Goal: Obtain resource: Obtain resource

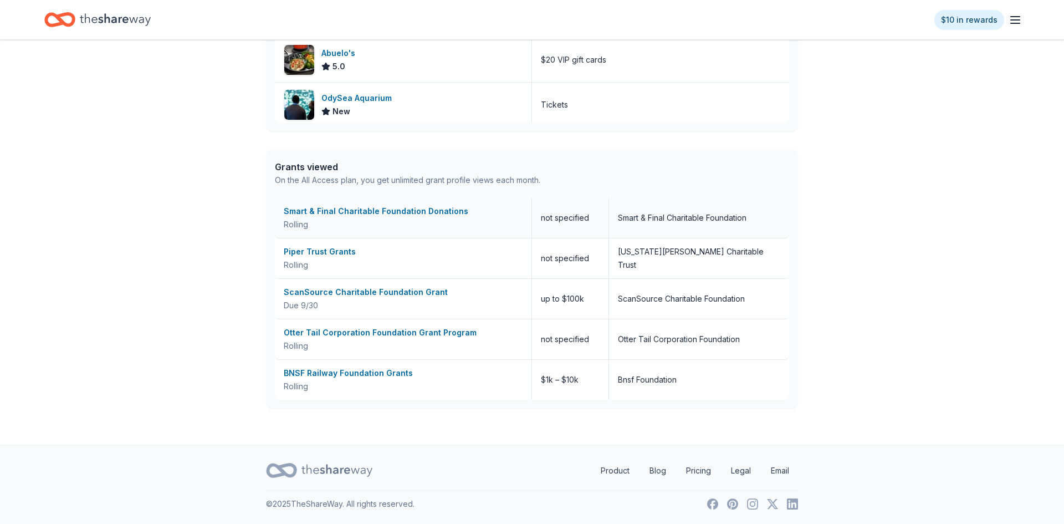
scroll to position [461, 0]
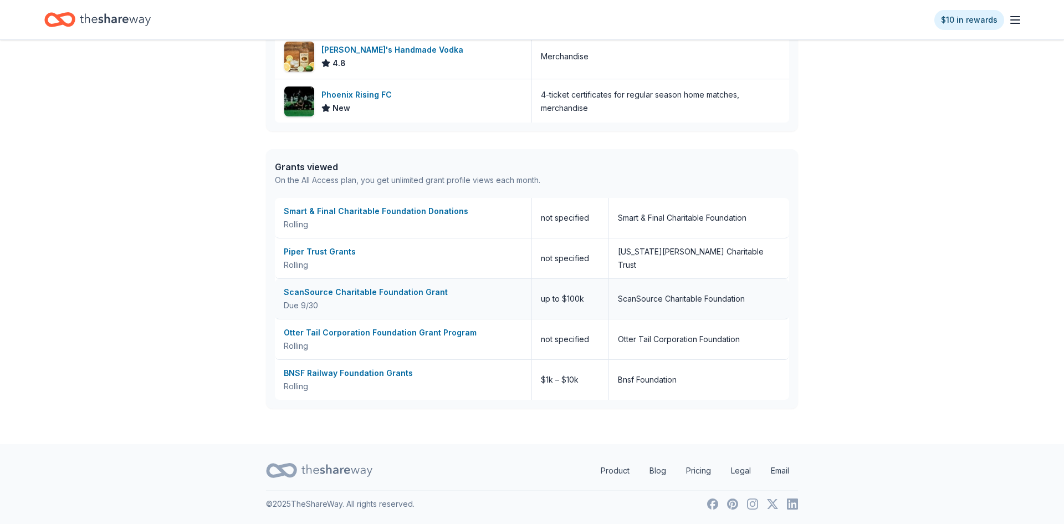
click at [403, 290] on div "ScanSource Charitable Foundation Grant" at bounding box center [403, 291] width 239 height 13
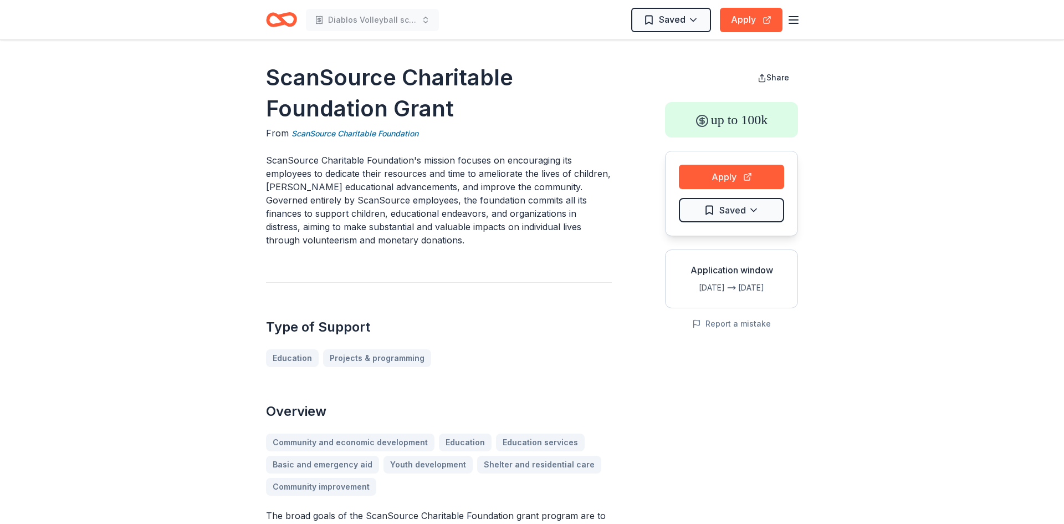
scroll to position [1295, 0]
